Goal: Find specific page/section: Find specific page/section

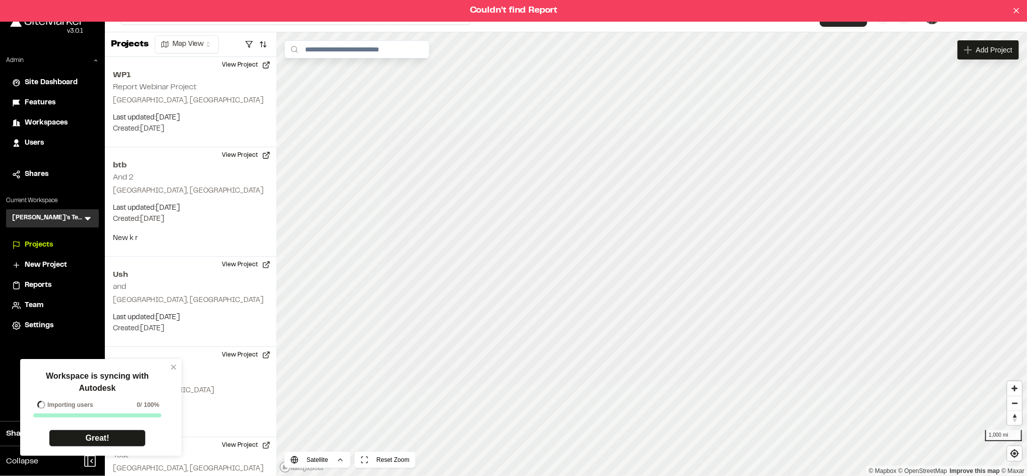
click at [35, 281] on span "Reports" at bounding box center [38, 285] width 27 height 11
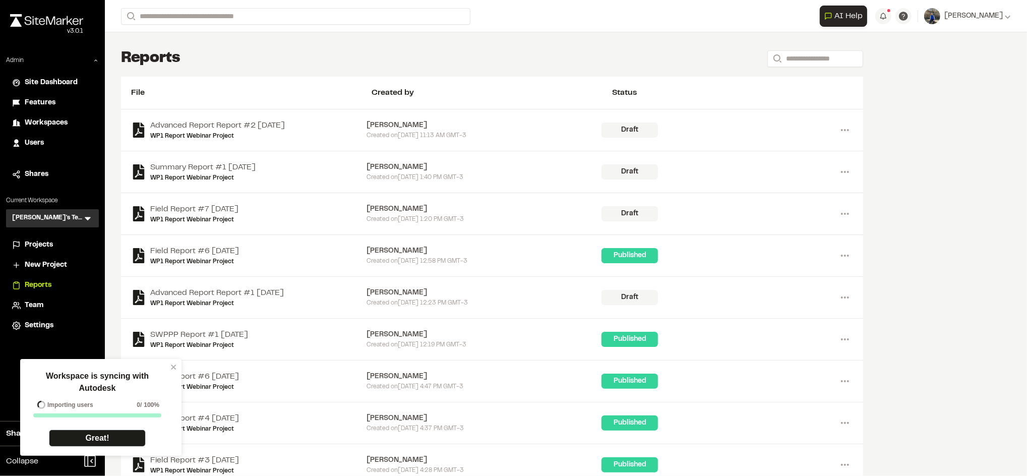
click at [85, 218] on icon at bounding box center [88, 218] width 10 height 10
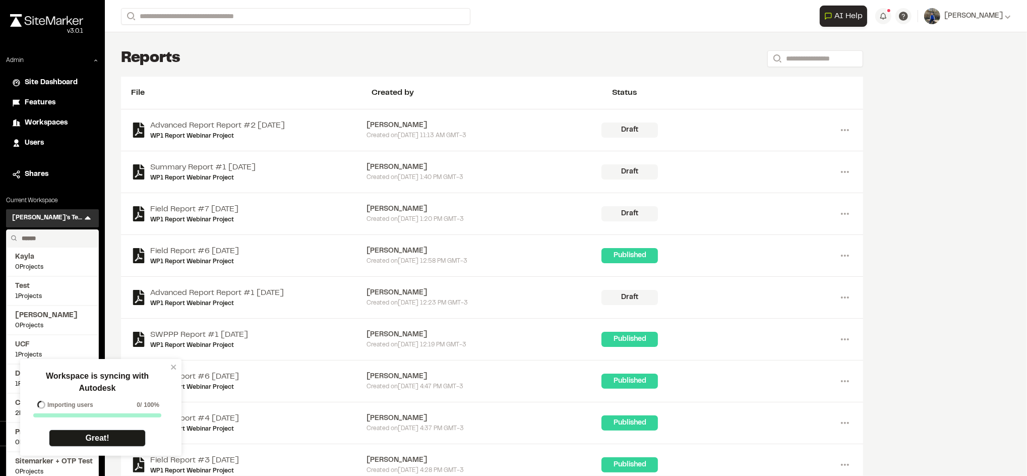
click at [57, 234] on input "text" at bounding box center [56, 238] width 77 height 17
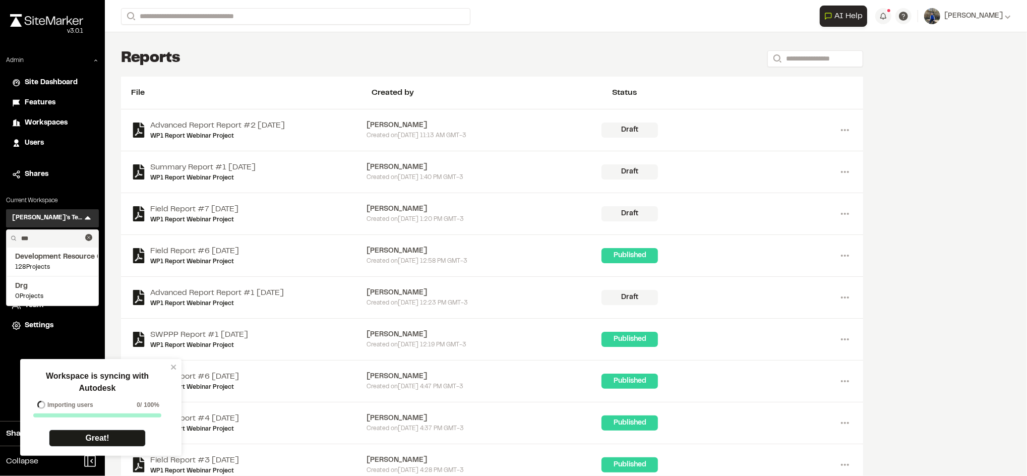
type input "***"
click at [56, 257] on span "Development Resource Group" at bounding box center [52, 257] width 75 height 11
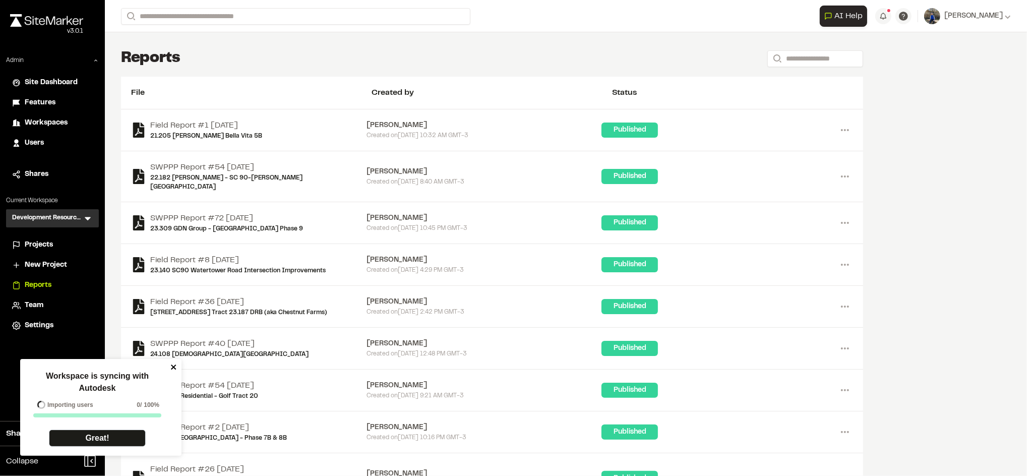
click at [172, 367] on icon "close" at bounding box center [173, 367] width 7 height 8
